Goal: Information Seeking & Learning: Understand process/instructions

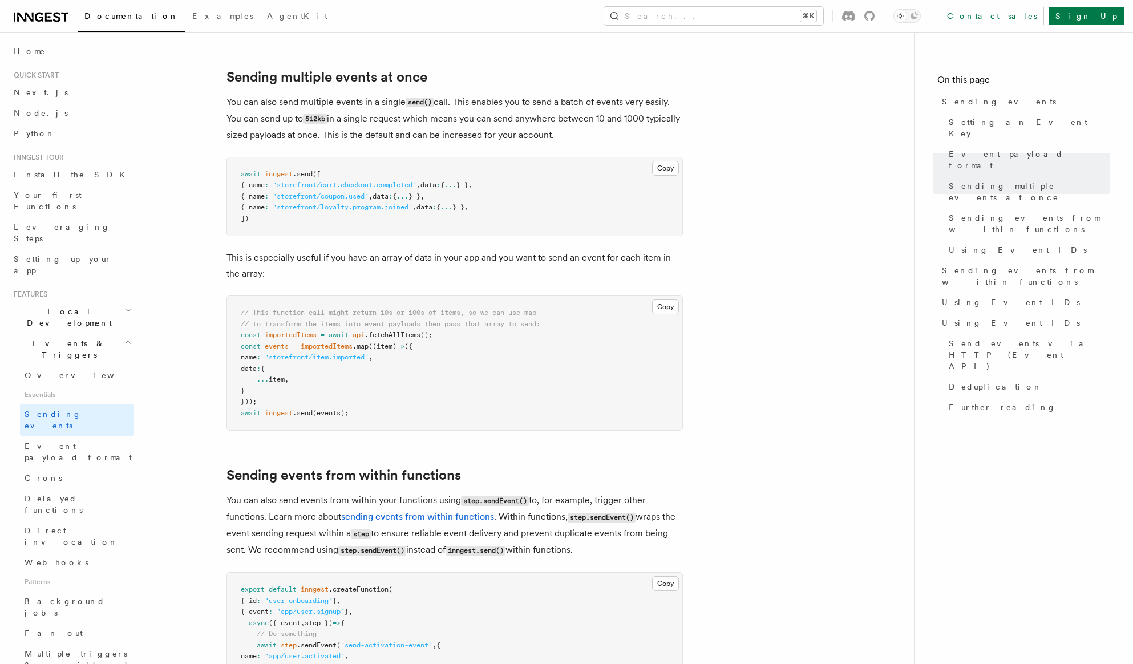
click at [759, 277] on article "Features Events & Triggers Sending events To start, make sure you have installe…" at bounding box center [528, 577] width 736 height 3729
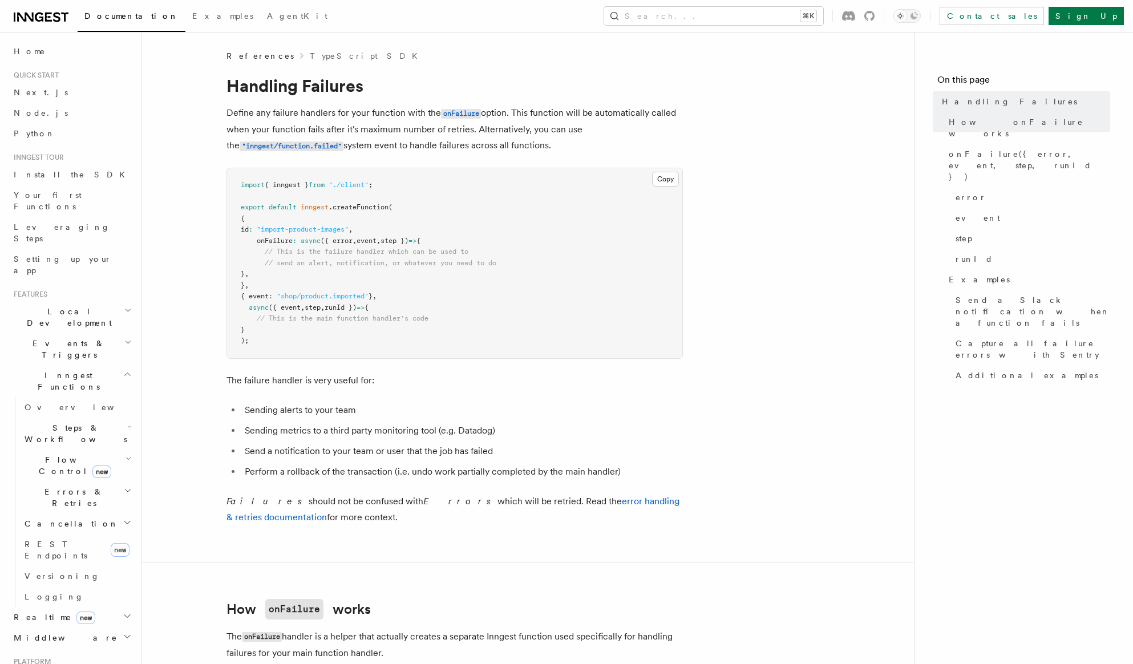
click at [531, 293] on pre "import { inngest } from "./client" ; export default inngest .createFunction ( {…" at bounding box center [454, 263] width 455 height 190
click at [625, 430] on li "Sending metrics to a third party monitoring tool (e.g. Datadog)" at bounding box center [462, 431] width 442 height 16
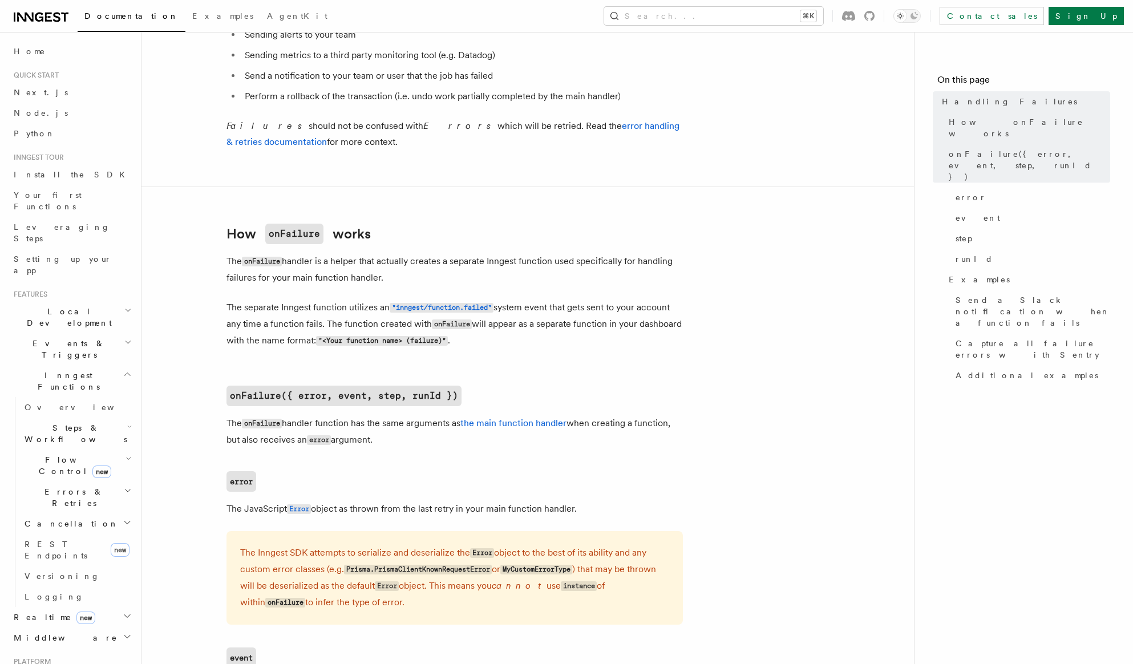
scroll to position [398, 0]
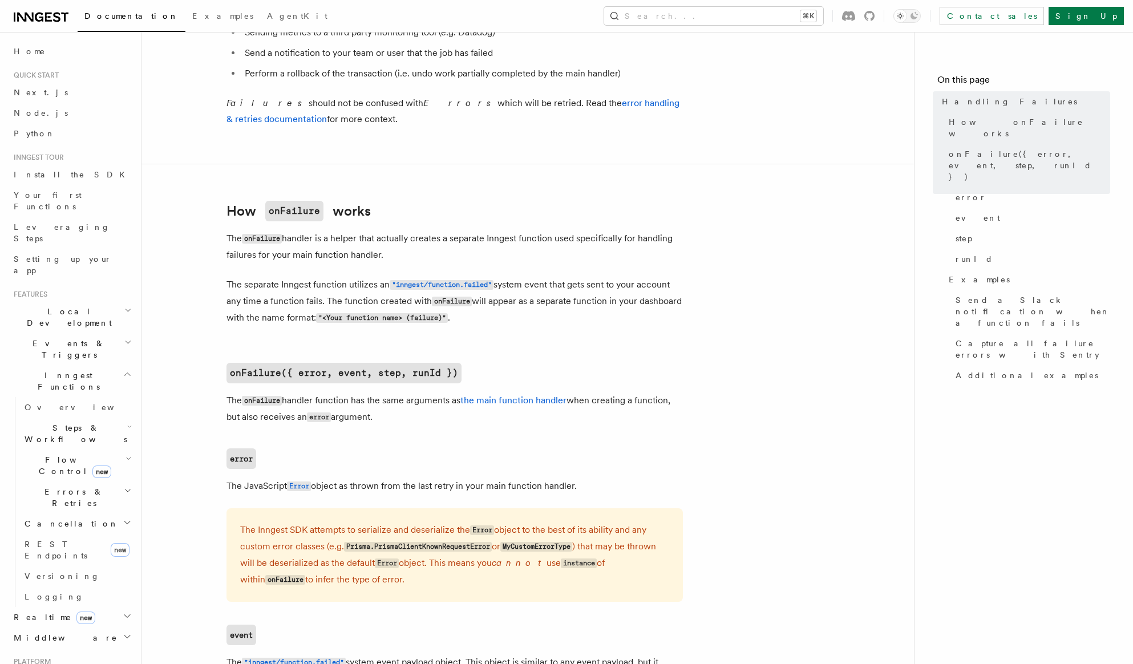
click at [464, 420] on p "The onFailure handler function has the same arguments as the main function hand…" at bounding box center [454, 409] width 456 height 33
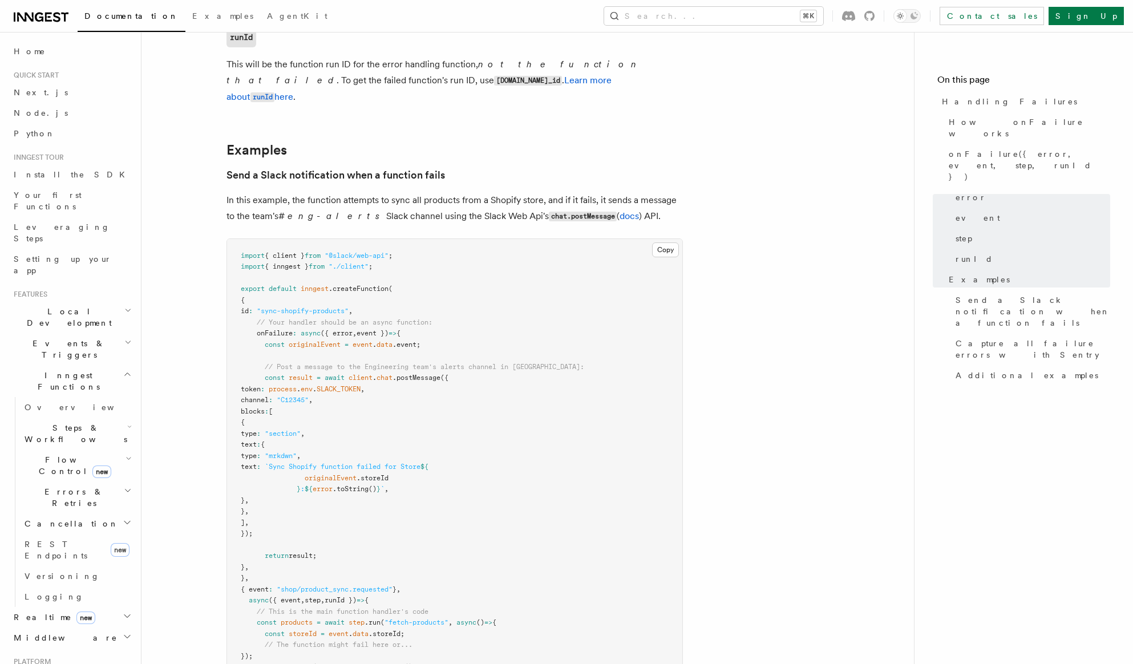
scroll to position [1180, 0]
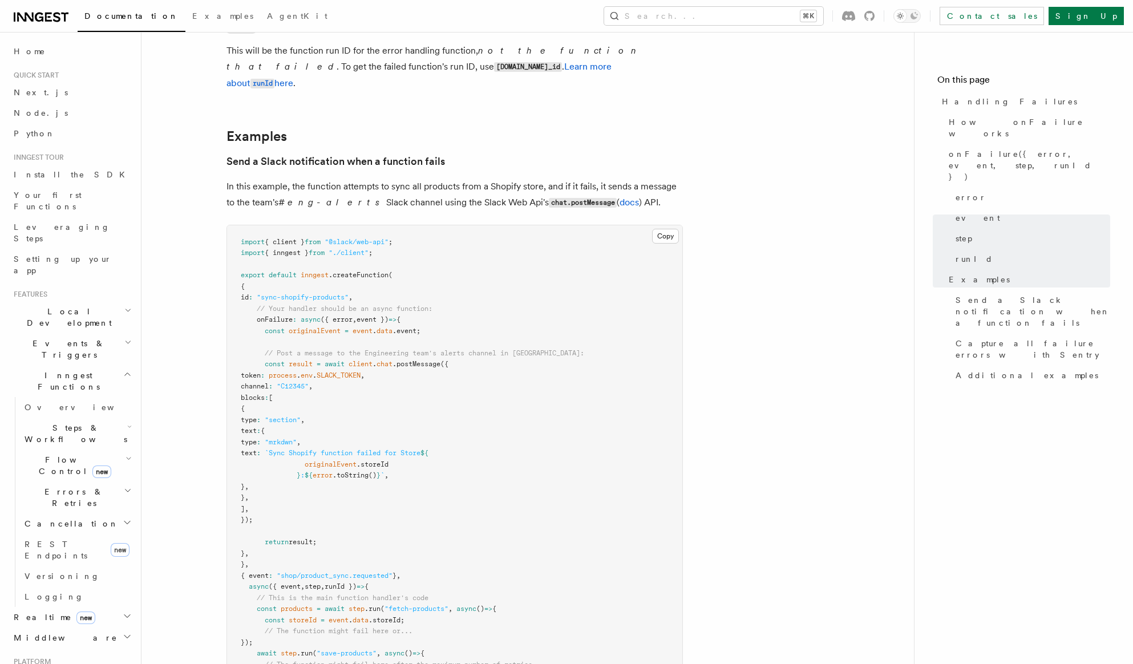
click at [476, 408] on pre "import { client } from "@slack/web-api" ; import { inngest } from "./client" ; …" at bounding box center [454, 470] width 455 height 490
click at [310, 327] on span "originalEvent" at bounding box center [315, 331] width 52 height 8
drag, startPoint x: 310, startPoint y: 321, endPoint x: 408, endPoint y: 314, distance: 98.4
click at [408, 327] on span "const originalEvent = event . data .event;" at bounding box center [331, 331] width 180 height 8
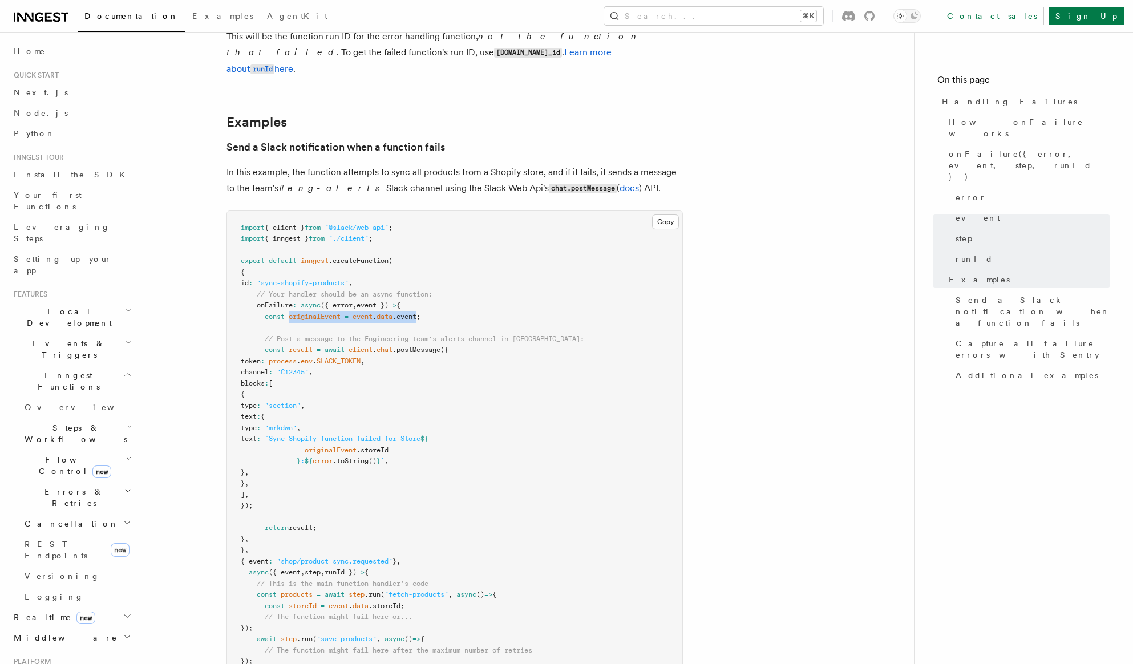
scroll to position [1197, 0]
click at [508, 404] on pre "import { client } from "@slack/web-api" ; import { inngest } from "./client" ; …" at bounding box center [454, 453] width 455 height 490
click at [602, 136] on h3 "Send a Slack notification when a function fails" at bounding box center [454, 144] width 456 height 16
click at [518, 302] on pre "import { client } from "@slack/web-api" ; import { inngest } from "./client" ; …" at bounding box center [454, 453] width 455 height 490
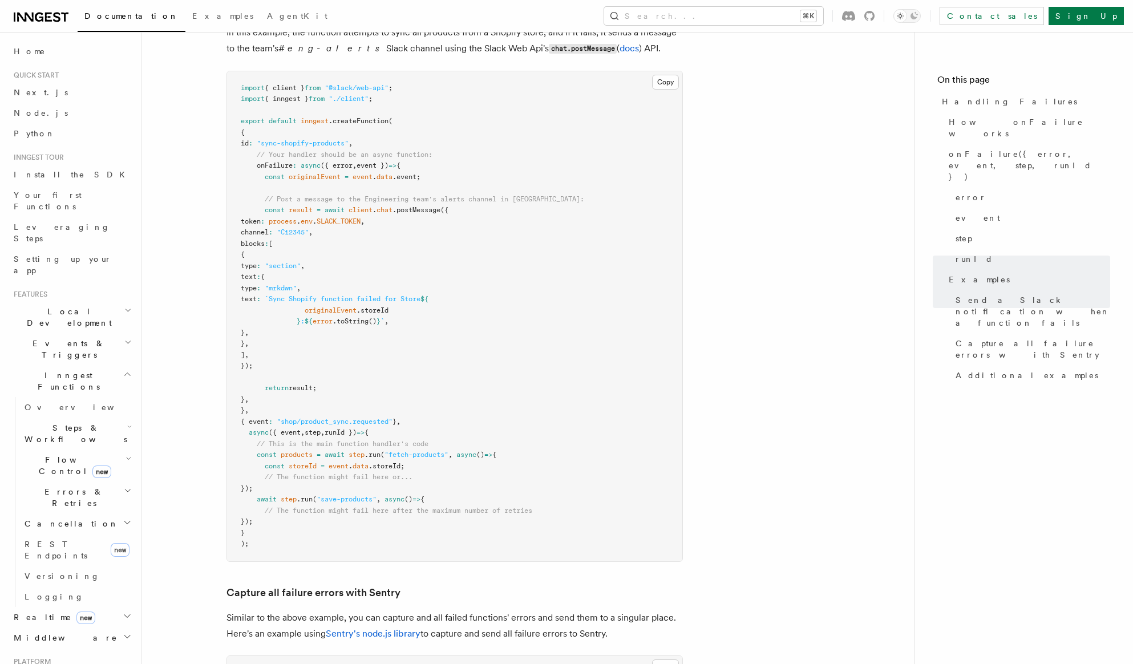
scroll to position [1334, 0]
click at [325, 161] on span "({ error" at bounding box center [337, 165] width 32 height 8
click at [509, 322] on pre "import { client } from "@slack/web-api" ; import { inngest } from "./client" ; …" at bounding box center [454, 316] width 455 height 490
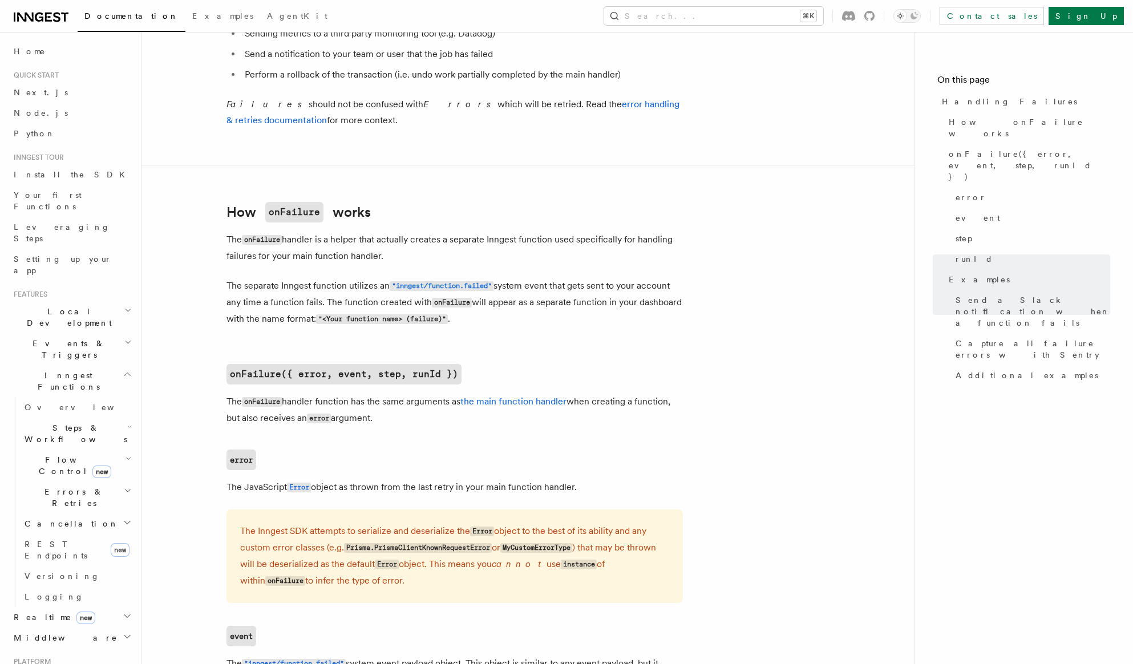
scroll to position [198, 0]
